Goal: Task Accomplishment & Management: Manage account settings

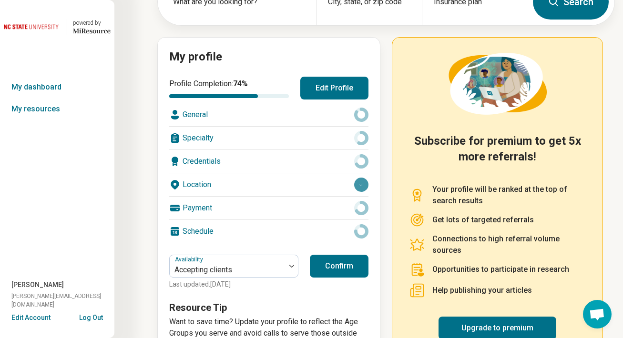
scroll to position [81, 0]
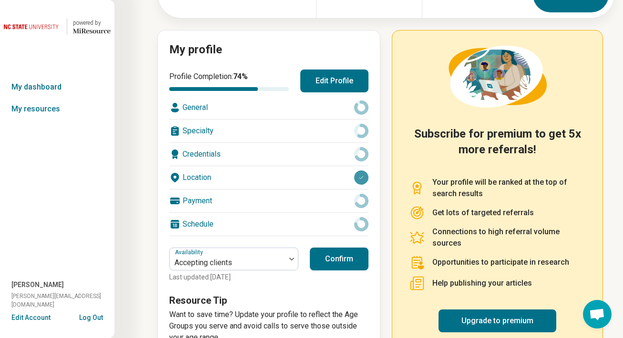
click at [327, 79] on button "Edit Profile" at bounding box center [334, 81] width 68 height 23
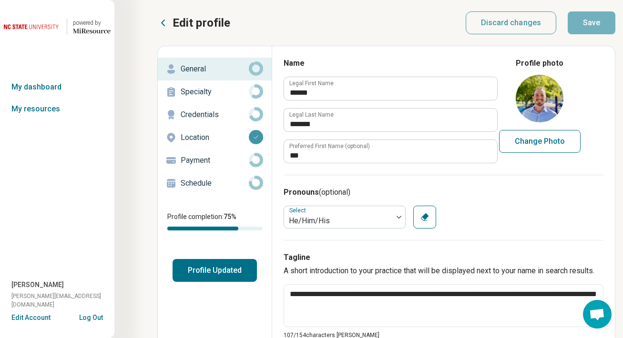
click at [214, 89] on p "Specialty" at bounding box center [215, 91] width 68 height 11
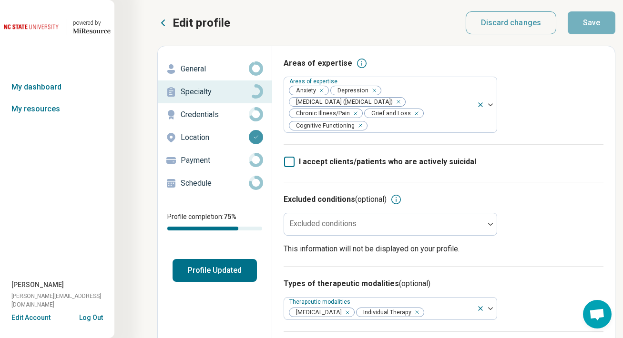
click at [213, 114] on p "Credentials" at bounding box center [215, 114] width 68 height 11
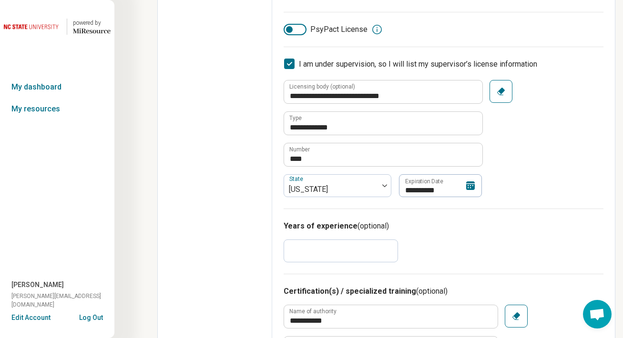
scroll to position [320, 0]
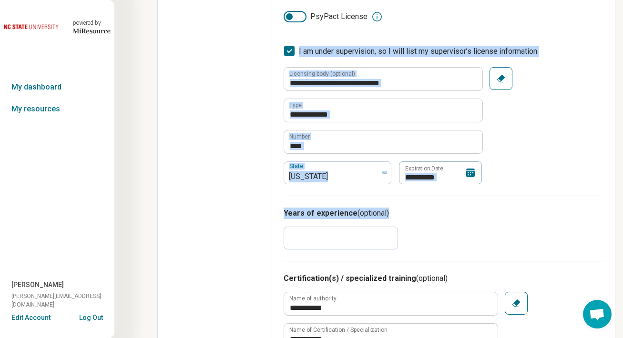
drag, startPoint x: 463, startPoint y: 34, endPoint x: 486, endPoint y: 246, distance: 213.4
click at [486, 246] on div "Years of experience (optional) *" at bounding box center [444, 228] width 320 height 65
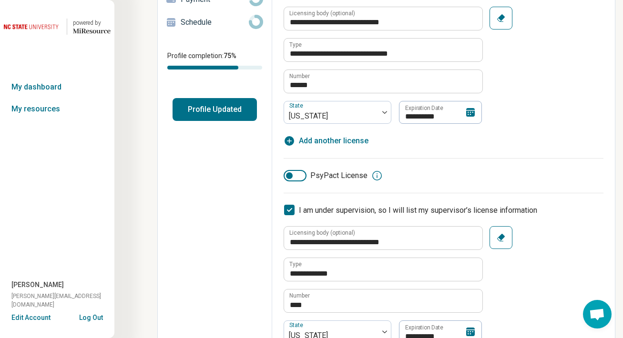
scroll to position [0, 0]
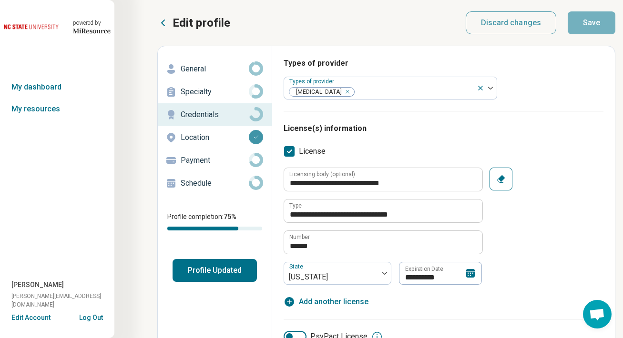
click at [199, 135] on p "Location" at bounding box center [215, 137] width 68 height 11
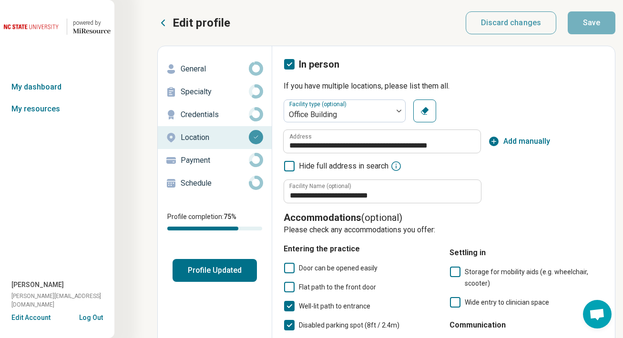
click at [205, 168] on link "Payment" at bounding box center [215, 160] width 114 height 23
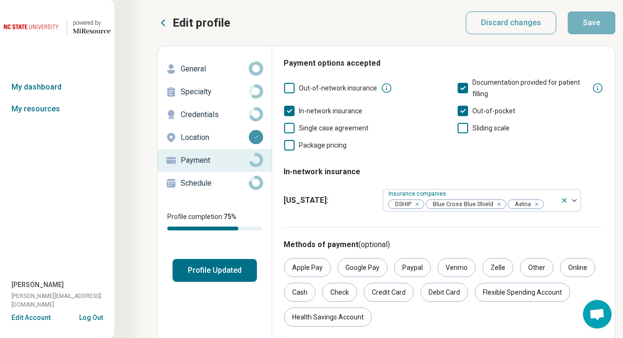
click at [191, 63] on p "General" at bounding box center [215, 68] width 68 height 11
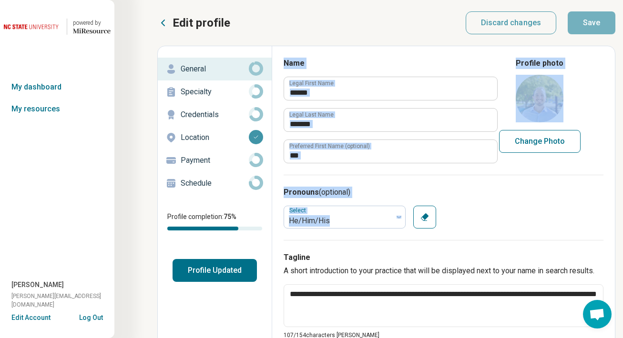
drag, startPoint x: 400, startPoint y: 56, endPoint x: 507, endPoint y: 235, distance: 208.0
click at [507, 235] on div "Pronouns (optional) Select He/Him/His Clear" at bounding box center [444, 207] width 320 height 65
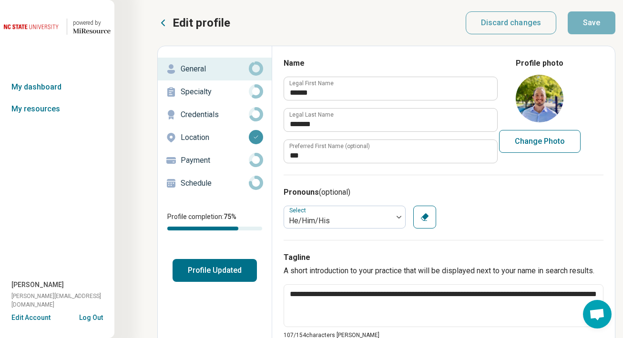
click at [218, 84] on div "Specialty" at bounding box center [214, 91] width 99 height 15
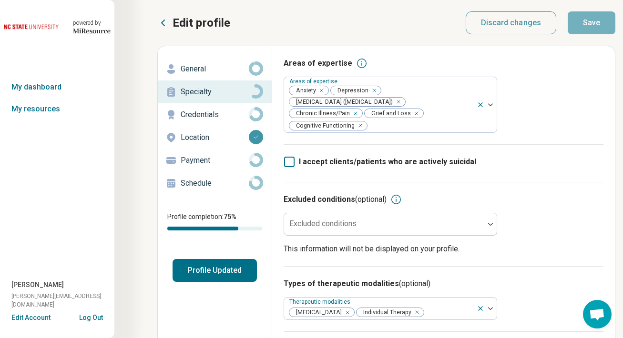
click at [197, 113] on p "Credentials" at bounding box center [215, 114] width 68 height 11
type textarea "*"
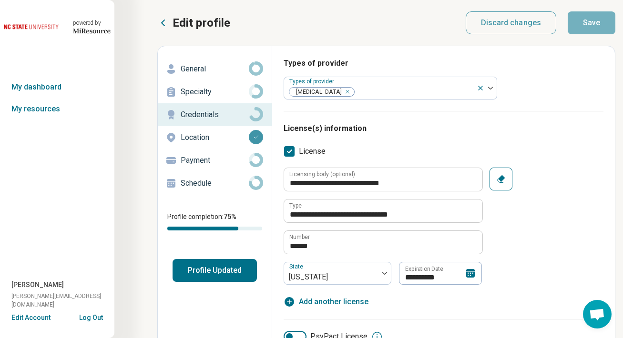
click at [202, 140] on p "Location" at bounding box center [215, 137] width 68 height 11
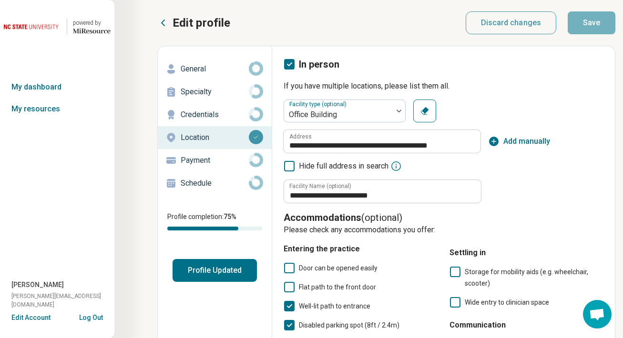
click at [202, 164] on p "Payment" at bounding box center [215, 160] width 68 height 11
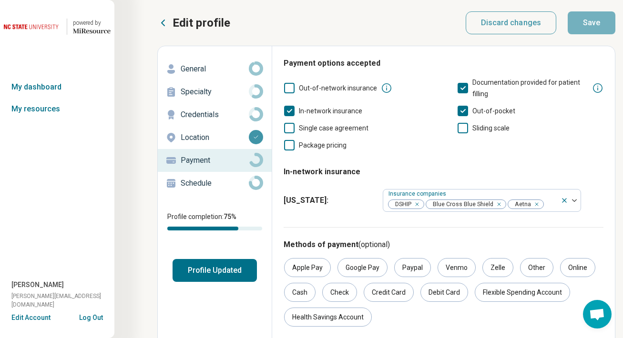
click at [202, 183] on p "Schedule" at bounding box center [215, 183] width 68 height 11
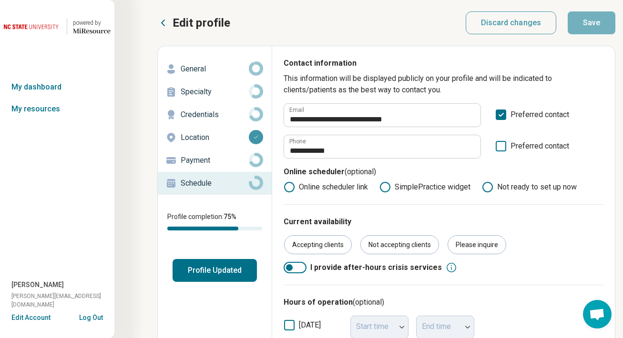
click at [164, 17] on icon at bounding box center [162, 22] width 11 height 11
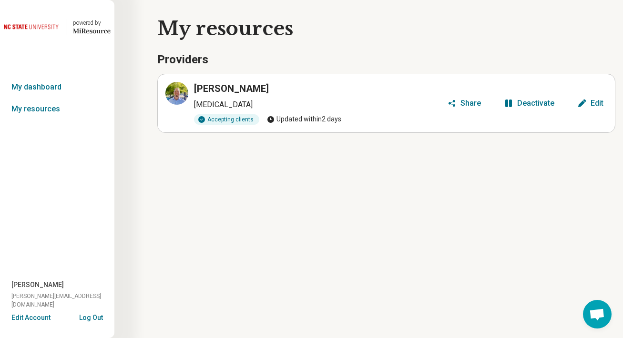
click at [338, 104] on p "[MEDICAL_DATA]" at bounding box center [318, 104] width 249 height 11
click at [209, 86] on h3 "[PERSON_NAME]" at bounding box center [231, 88] width 75 height 13
click at [43, 88] on link "My dashboard" at bounding box center [57, 87] width 114 height 22
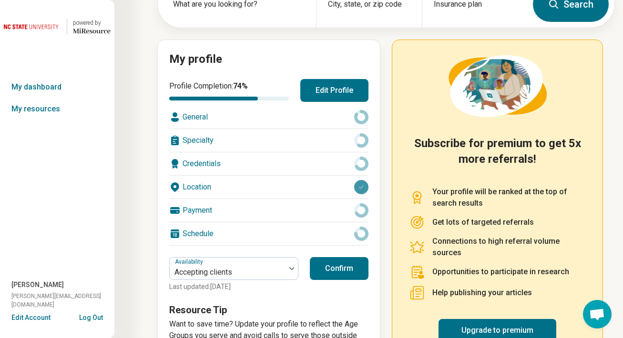
scroll to position [73, 0]
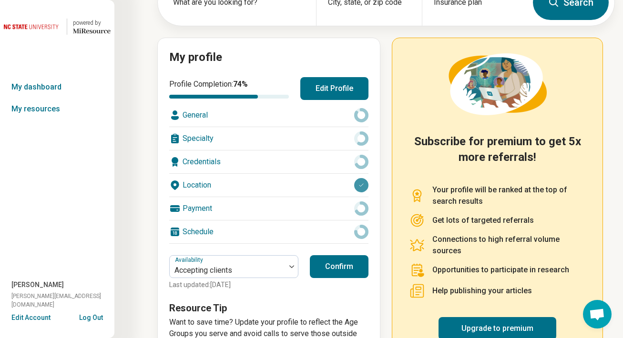
click at [195, 225] on div "Schedule" at bounding box center [268, 232] width 199 height 23
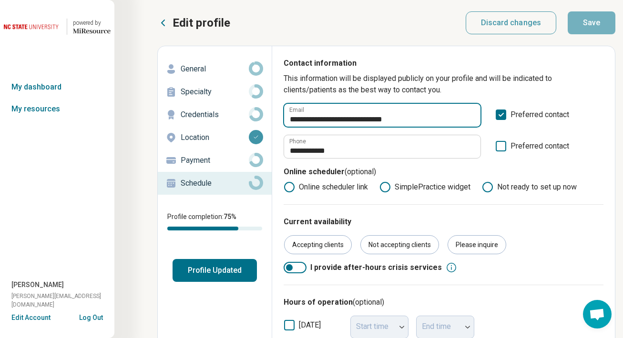
drag, startPoint x: 421, startPoint y: 116, endPoint x: 265, endPoint y: 119, distance: 156.4
click at [307, 120] on input "**********" at bounding box center [382, 115] width 196 height 23
drag, startPoint x: 304, startPoint y: 120, endPoint x: 284, endPoint y: 120, distance: 20.5
click at [285, 120] on input "**********" at bounding box center [382, 115] width 196 height 23
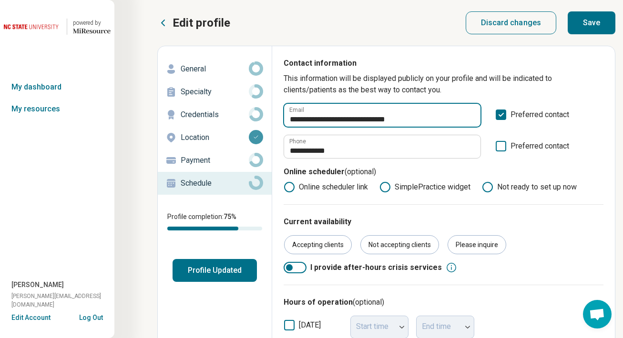
type input "**********"
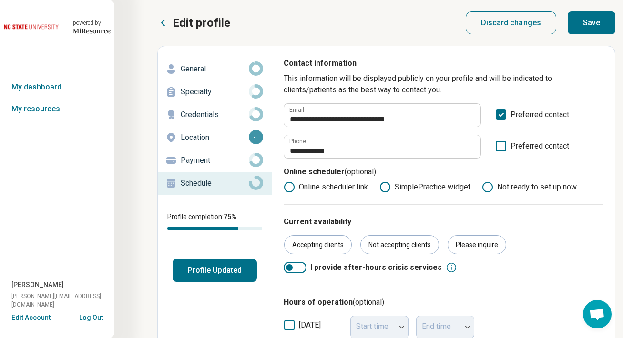
click at [417, 82] on p "This information will be displayed publicly on your profile and will be indicat…" at bounding box center [444, 84] width 320 height 23
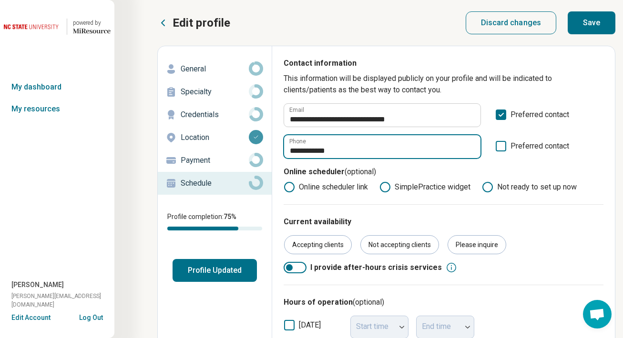
click at [380, 150] on input "**********" at bounding box center [382, 146] width 196 height 23
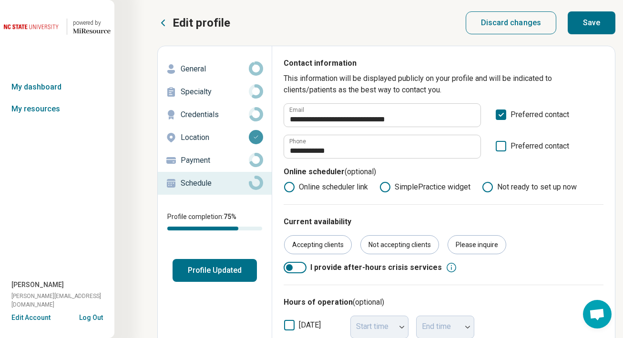
click at [510, 20] on button "Save" at bounding box center [592, 22] width 48 height 23
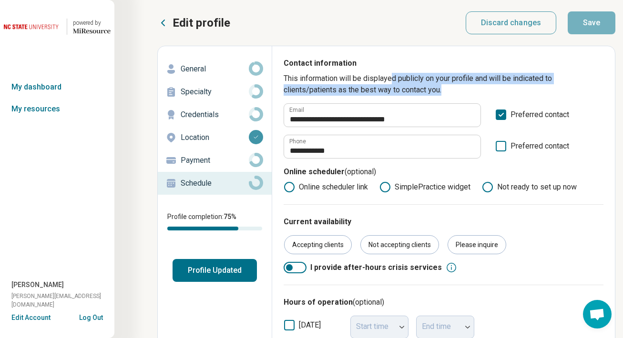
drag, startPoint x: 392, startPoint y: 73, endPoint x: 449, endPoint y: 88, distance: 59.0
click at [449, 88] on p "This information will be displayed publicly on your profile and will be indicat…" at bounding box center [444, 84] width 320 height 23
drag, startPoint x: 461, startPoint y: 88, endPoint x: 375, endPoint y: 54, distance: 92.2
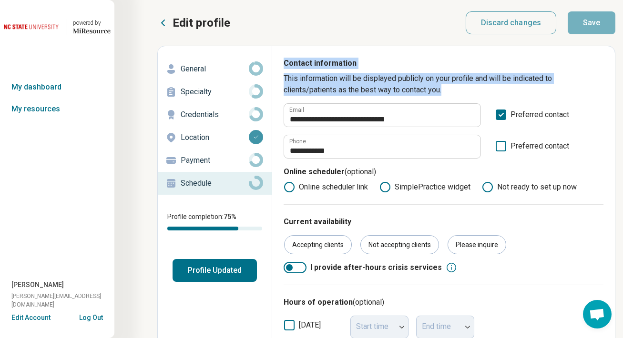
drag, startPoint x: 282, startPoint y: 61, endPoint x: 477, endPoint y: 86, distance: 197.1
click at [477, 87] on p "This information will be displayed publicly on your profile and will be indicat…" at bounding box center [444, 84] width 320 height 23
drag, startPoint x: 281, startPoint y: 56, endPoint x: 459, endPoint y: 89, distance: 180.8
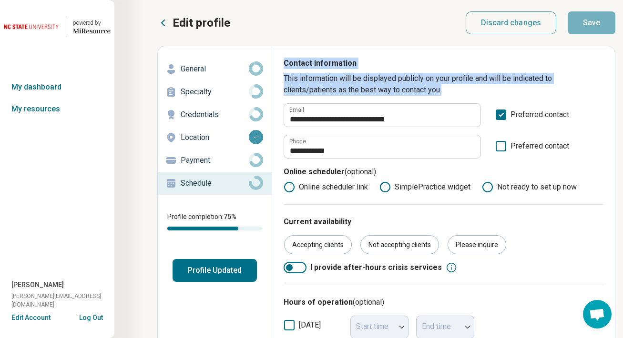
click at [459, 89] on p "This information will be displayed publicly on your profile and will be indicat…" at bounding box center [444, 84] width 320 height 23
drag, startPoint x: 478, startPoint y: 88, endPoint x: 287, endPoint y: 63, distance: 193.3
click at [287, 63] on div "**********" at bounding box center [444, 131] width 320 height 147
click at [287, 63] on p "Contact information" at bounding box center [444, 65] width 320 height 15
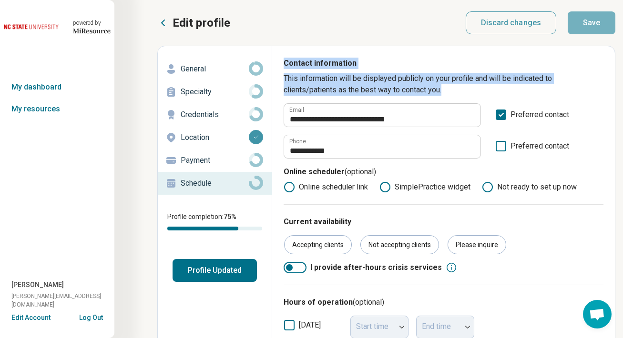
drag, startPoint x: 287, startPoint y: 63, endPoint x: 471, endPoint y: 91, distance: 186.6
click at [471, 92] on div "**********" at bounding box center [444, 131] width 320 height 147
click at [471, 91] on p "This information will be displayed publicly on your profile and will be indicat…" at bounding box center [444, 84] width 320 height 23
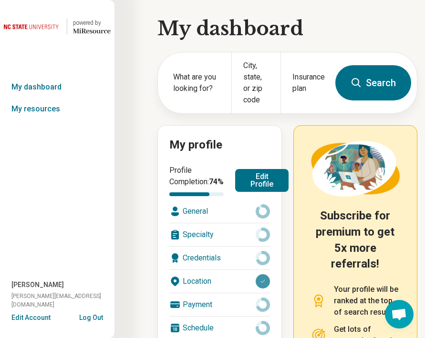
scroll to position [159, 0]
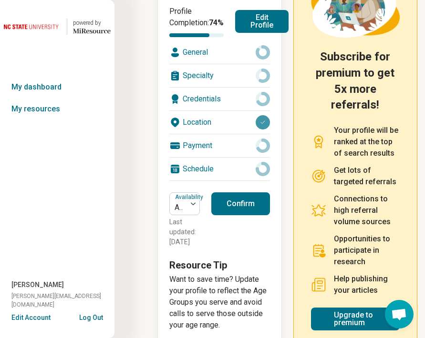
click at [235, 215] on button "Confirm" at bounding box center [240, 204] width 59 height 23
